Goal: Transaction & Acquisition: Book appointment/travel/reservation

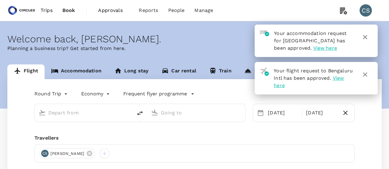
type input "[GEOGRAPHIC_DATA], [GEOGRAPHIC_DATA] (any)"
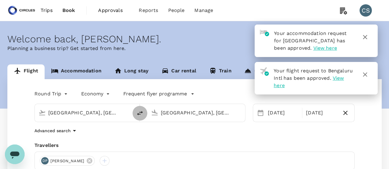
click at [142, 111] on icon "delete" at bounding box center [139, 113] width 7 height 7
type input "[GEOGRAPHIC_DATA], [GEOGRAPHIC_DATA] (any)"
click at [115, 113] on input "[GEOGRAPHIC_DATA], [GEOGRAPHIC_DATA] (any)" at bounding box center [83, 113] width 71 height 10
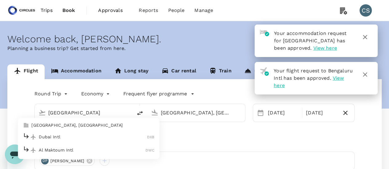
click at [84, 126] on p "[GEOGRAPHIC_DATA], [GEOGRAPHIC_DATA]" at bounding box center [92, 126] width 123 height 6
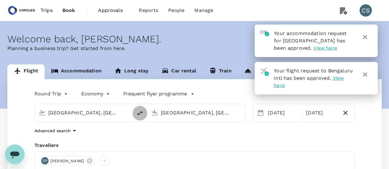
click at [144, 111] on button "delete" at bounding box center [139, 113] width 15 height 15
type input "[GEOGRAPHIC_DATA], [GEOGRAPHIC_DATA] (any)"
click at [279, 119] on div "[DATE]" at bounding box center [282, 113] width 35 height 12
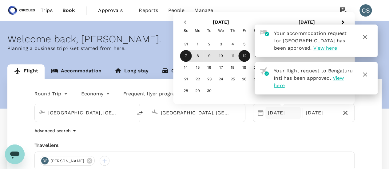
click at [185, 23] on span "Previous Month" at bounding box center [185, 22] width 0 height 7
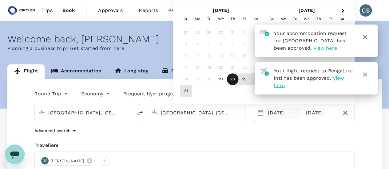
click at [235, 79] on div "28" at bounding box center [233, 80] width 12 height 12
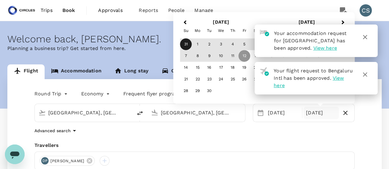
click at [185, 41] on div "31" at bounding box center [186, 45] width 12 height 12
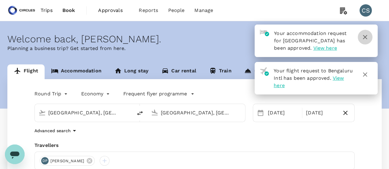
click at [364, 40] on icon "button" at bounding box center [364, 36] width 7 height 7
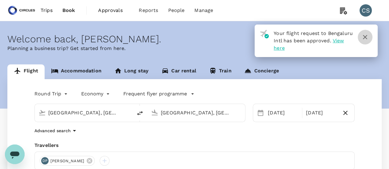
click at [364, 36] on icon "button" at bounding box center [364, 36] width 7 height 7
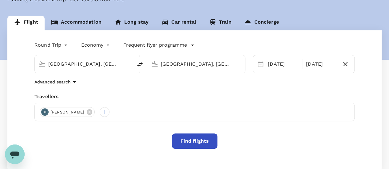
scroll to position [50, 0]
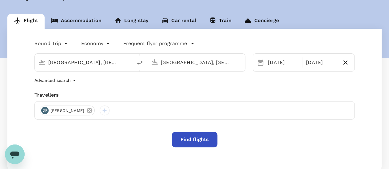
click at [88, 110] on icon at bounding box center [89, 110] width 7 height 7
click at [44, 110] on div at bounding box center [45, 111] width 10 height 10
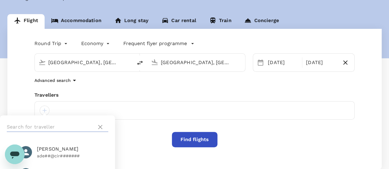
click at [39, 125] on input "text" at bounding box center [50, 127] width 87 height 10
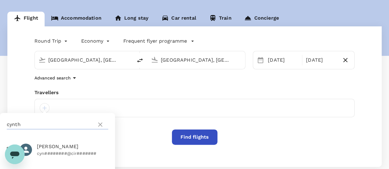
scroll to position [118, 0]
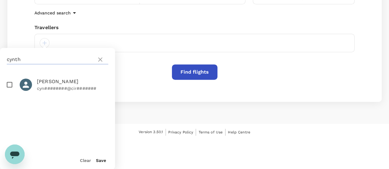
type input "cynth"
click at [10, 84] on input "checkbox" at bounding box center [9, 84] width 13 height 13
checkbox input "true"
click at [103, 160] on button "Save" at bounding box center [101, 160] width 10 height 5
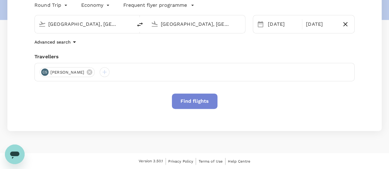
click at [200, 104] on button "Find flights" at bounding box center [194, 101] width 45 height 15
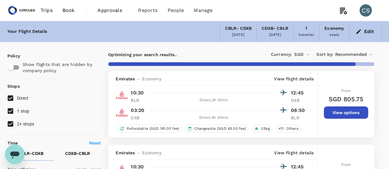
click at [24, 126] on span "2+ stops" at bounding box center [25, 124] width 17 height 5
click at [17, 126] on input "2+ stops" at bounding box center [10, 124] width 13 height 13
checkbox input "false"
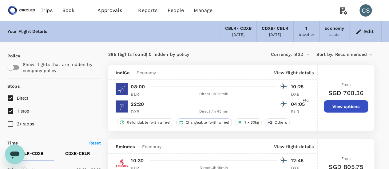
scroll to position [37, 0]
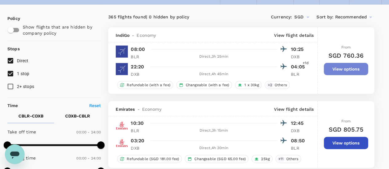
click at [347, 69] on button "View options" at bounding box center [345, 69] width 44 height 12
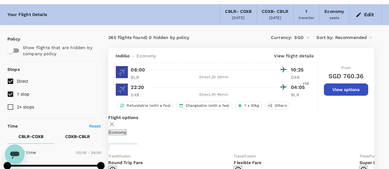
scroll to position [0, 0]
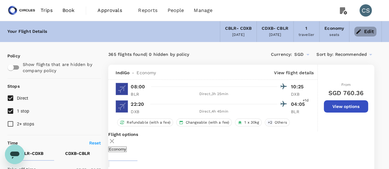
click at [365, 35] on button "Edit" at bounding box center [365, 32] width 22 height 10
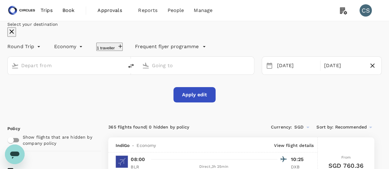
type input "[GEOGRAPHIC_DATA], [GEOGRAPHIC_DATA] (any)"
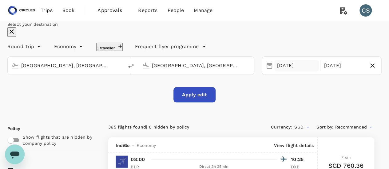
click at [290, 72] on div "[DATE]" at bounding box center [296, 66] width 44 height 12
click at [310, 103] on div "Select your destination Round Trip roundtrip Economy economy 1 traveller Freque…" at bounding box center [194, 61] width 374 height 81
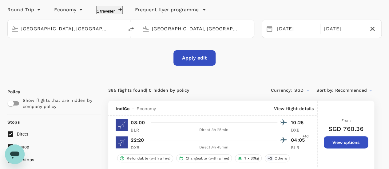
scroll to position [38, 0]
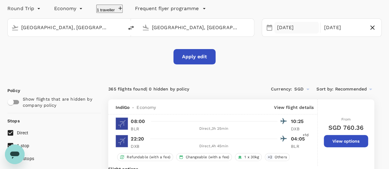
click at [285, 34] on div "[DATE]" at bounding box center [296, 28] width 44 height 12
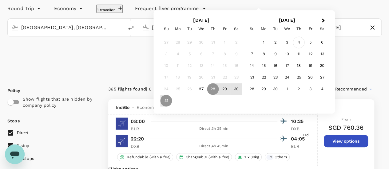
click at [304, 49] on div "4" at bounding box center [299, 43] width 12 height 12
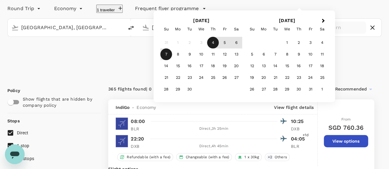
click at [172, 60] on div "7" at bounding box center [166, 55] width 12 height 12
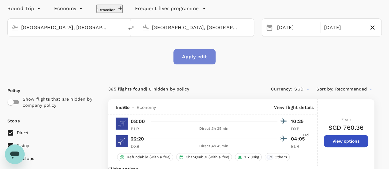
click at [190, 65] on button "Apply edit" at bounding box center [194, 56] width 42 height 15
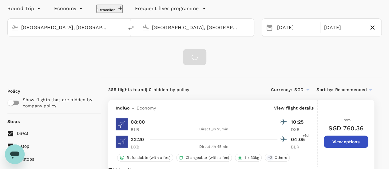
checkbox input "false"
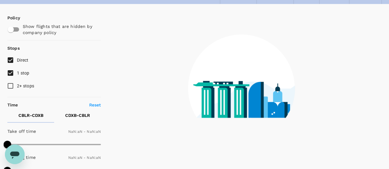
type input "1440"
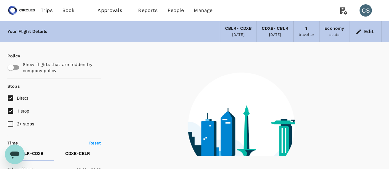
checkbox input "true"
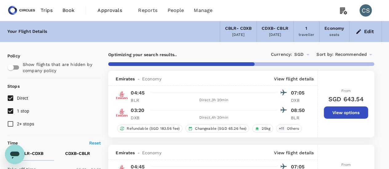
click at [375, 23] on div "Edit" at bounding box center [365, 31] width 32 height 21
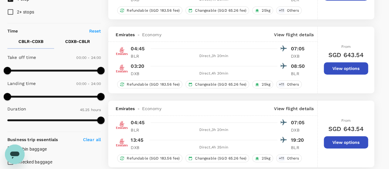
scroll to position [112, 0]
